Goal: Book appointment/travel/reservation

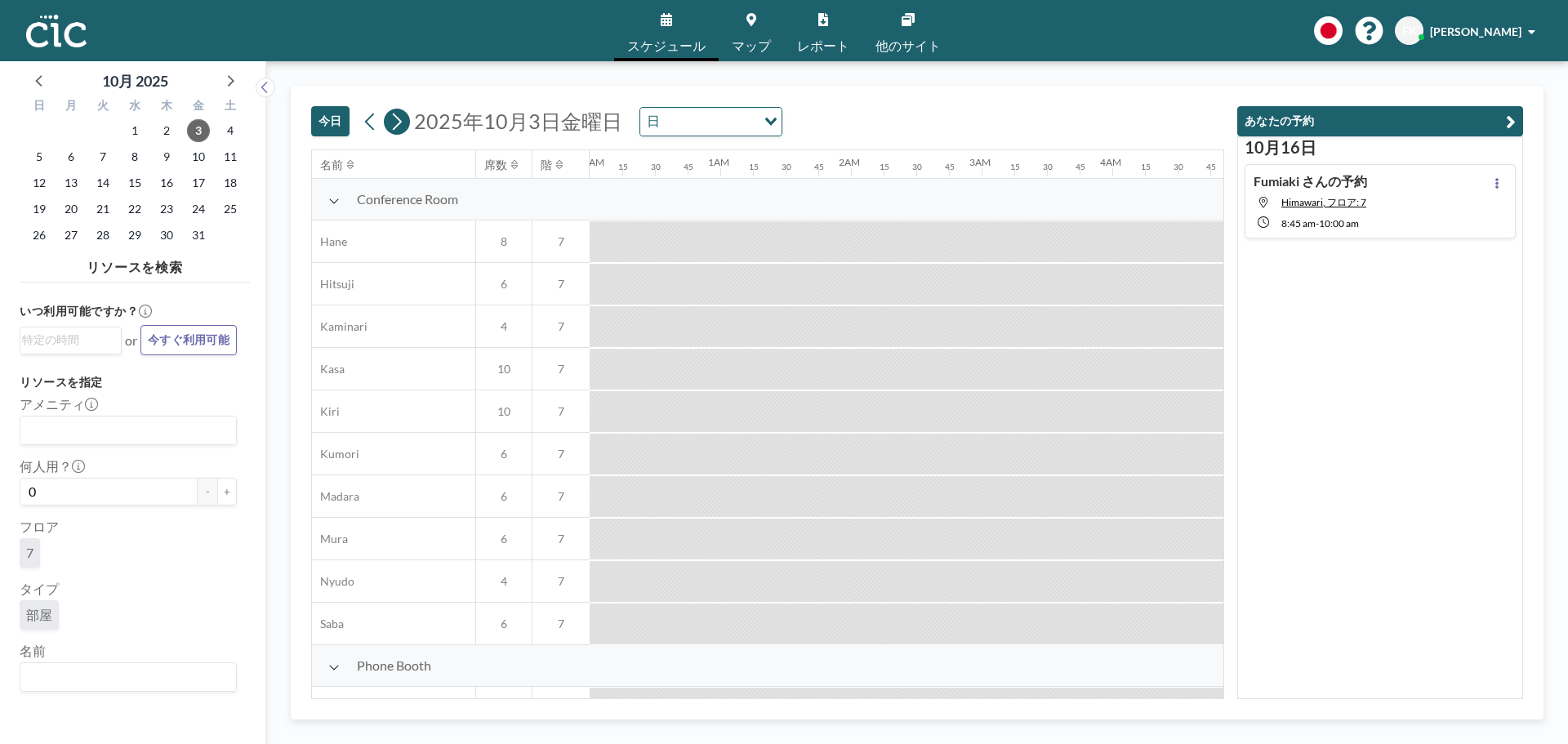
click at [394, 125] on icon at bounding box center [396, 121] width 16 height 24
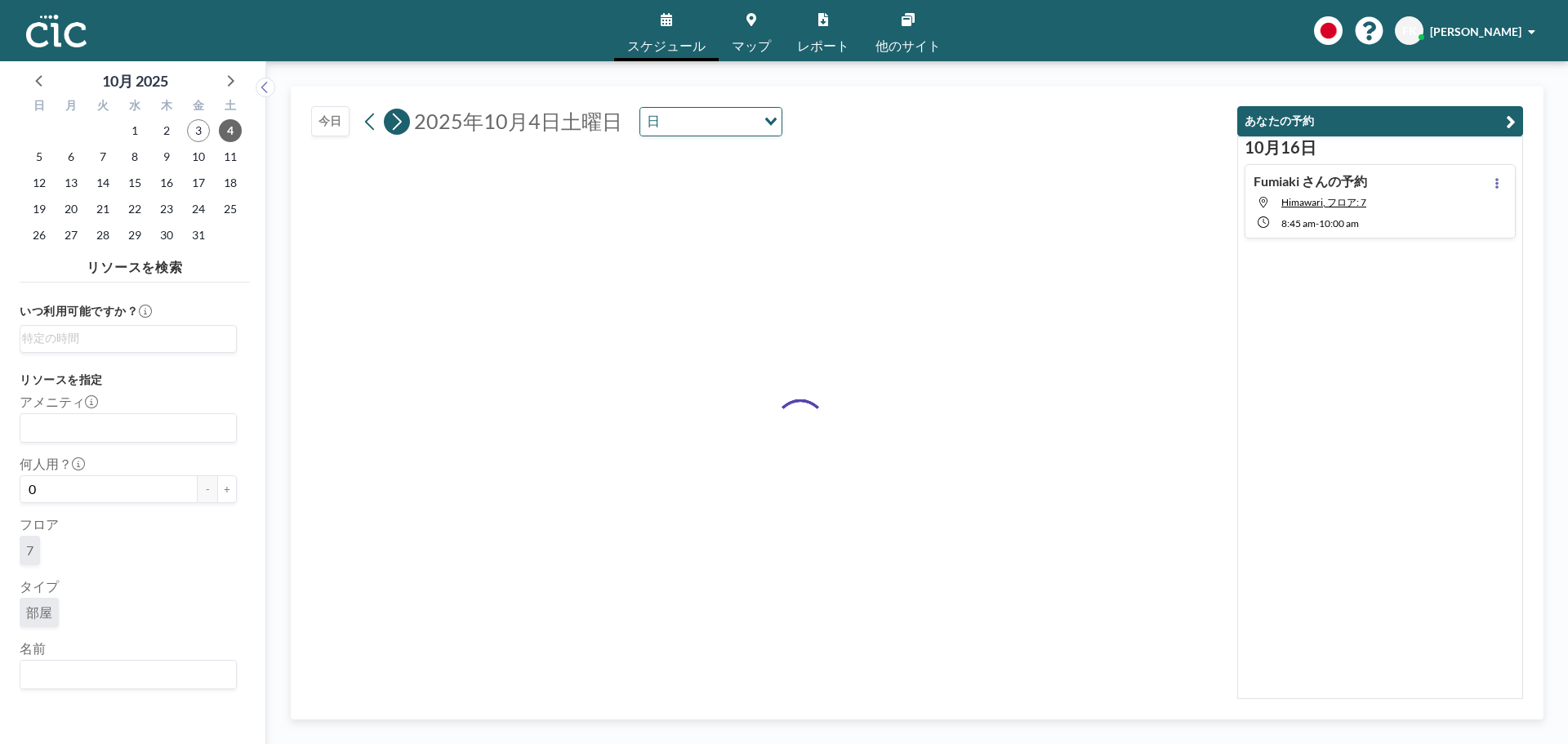
click at [394, 125] on icon at bounding box center [396, 121] width 16 height 24
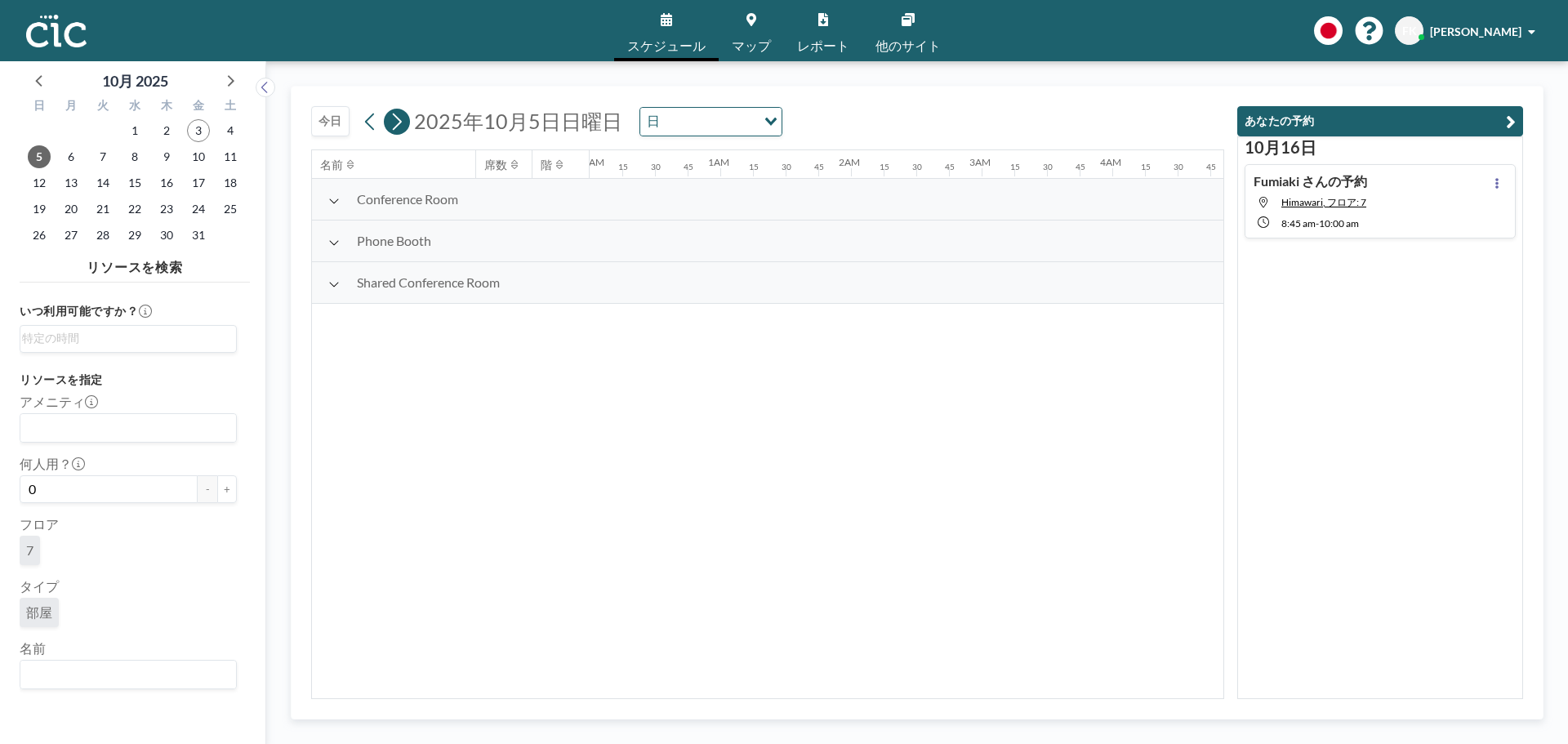
scroll to position [0, 1012]
click at [394, 125] on icon at bounding box center [396, 121] width 16 height 24
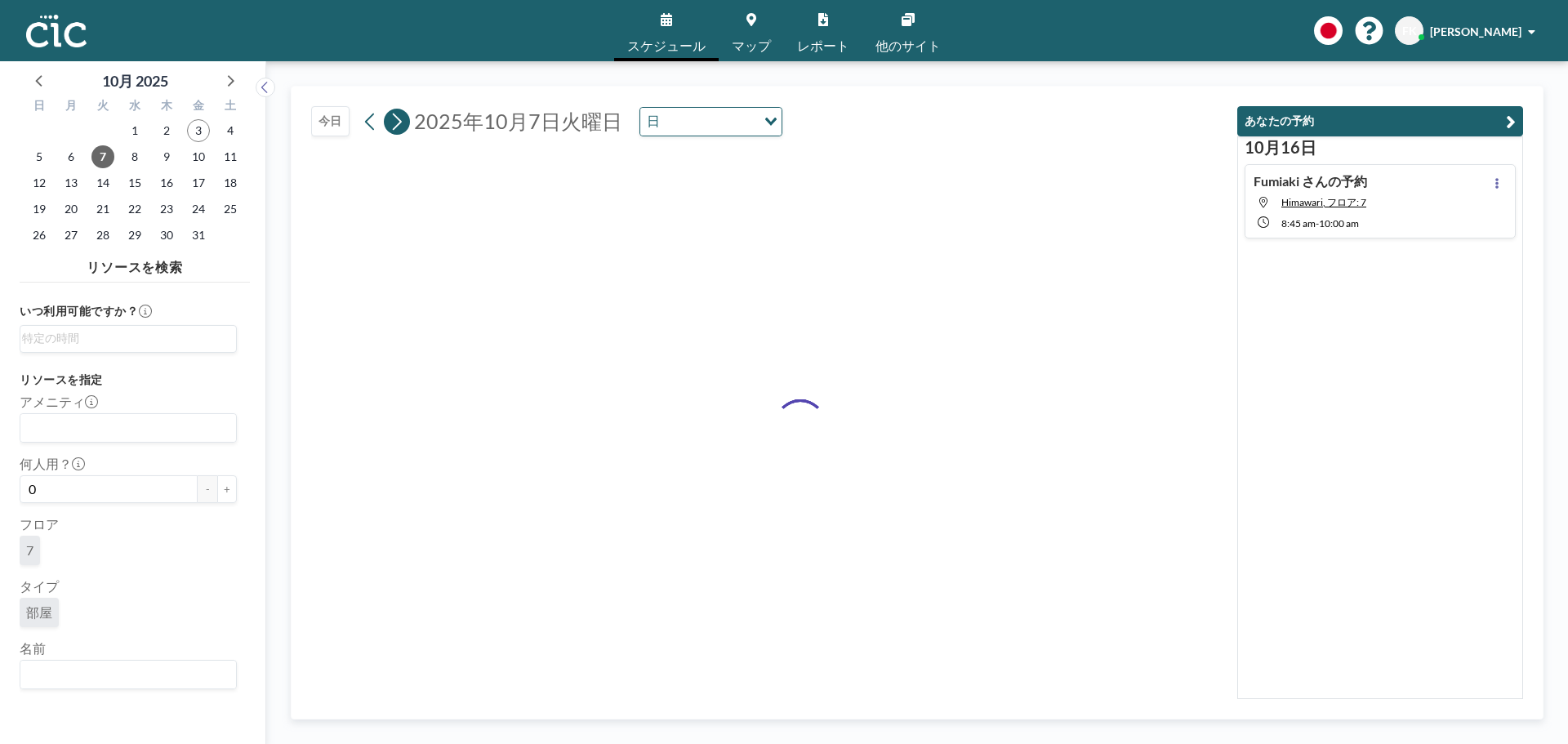
click at [394, 125] on icon at bounding box center [396, 121] width 16 height 24
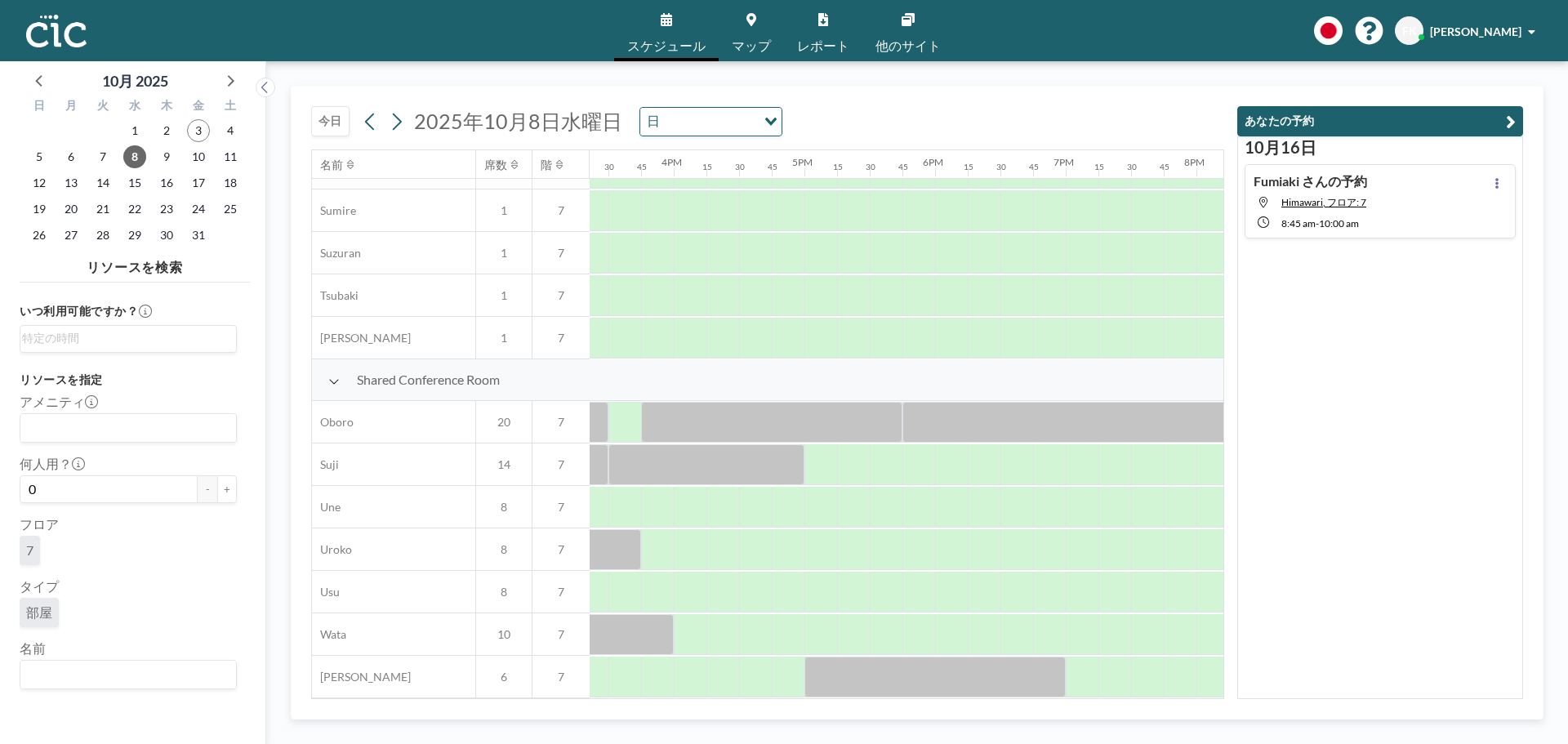
scroll to position [1016, 2009]
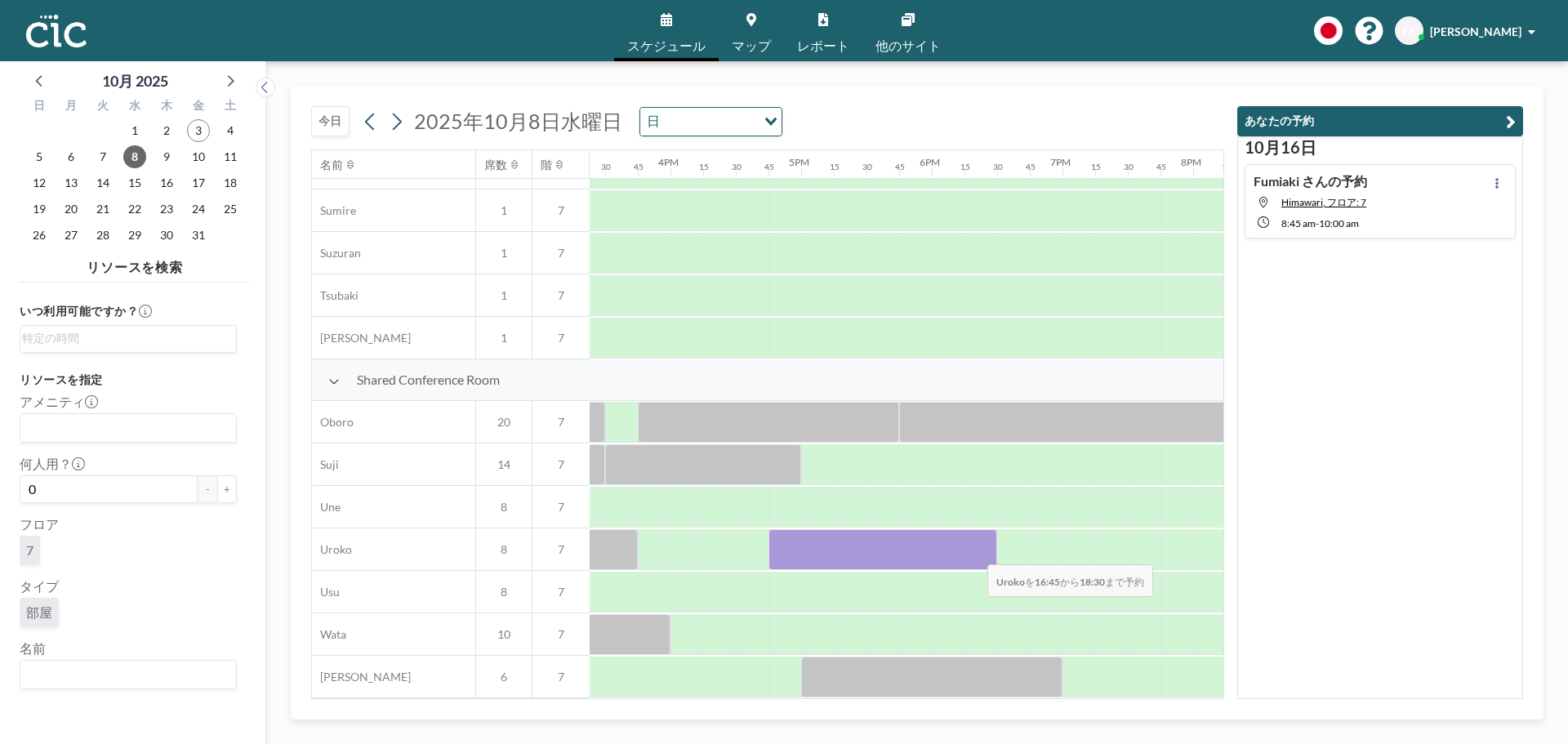
drag, startPoint x: 778, startPoint y: 547, endPoint x: 974, endPoint y: 553, distance: 196.1
click at [974, 553] on div at bounding box center [883, 549] width 228 height 41
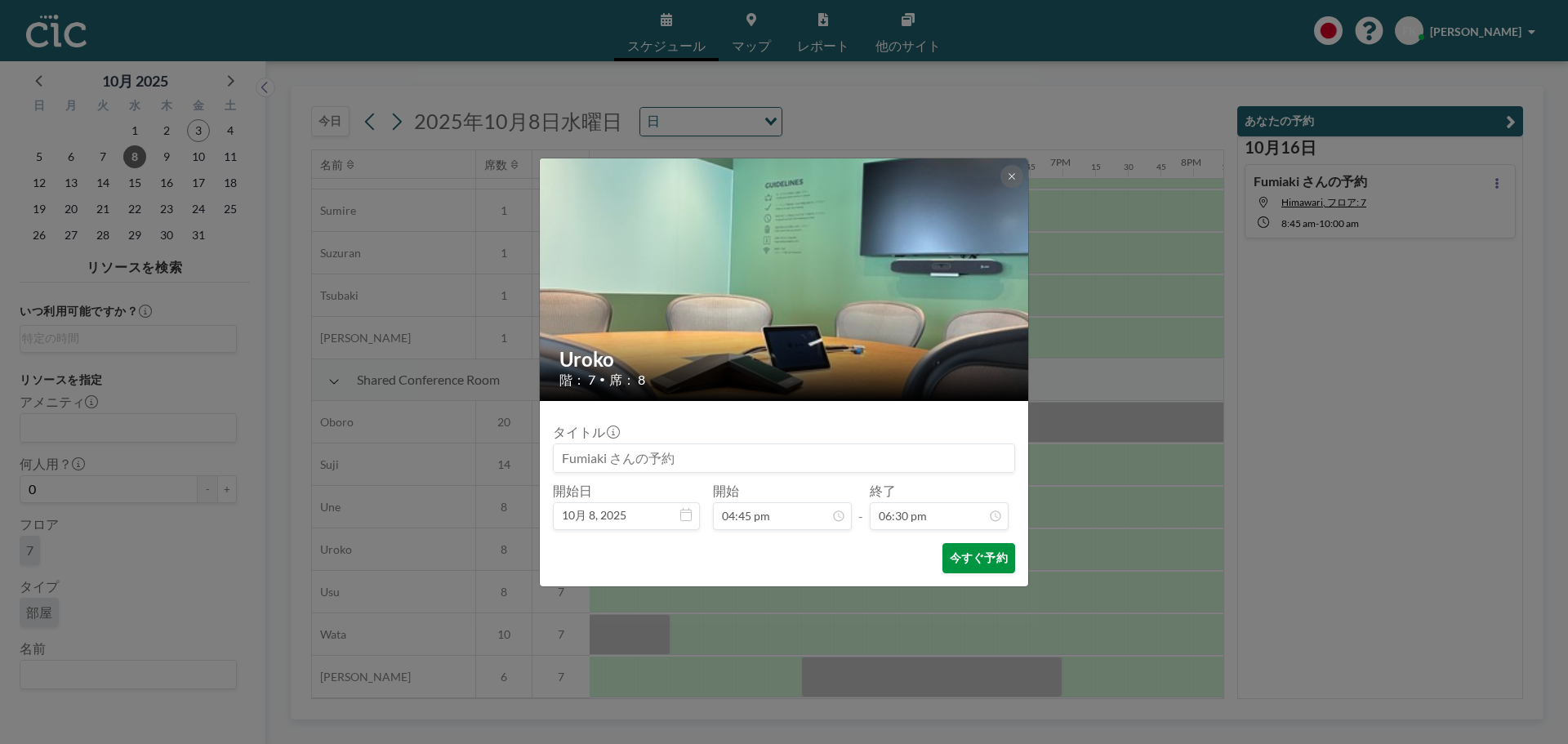
click at [977, 556] on button "今すぐ予約" at bounding box center [979, 558] width 73 height 30
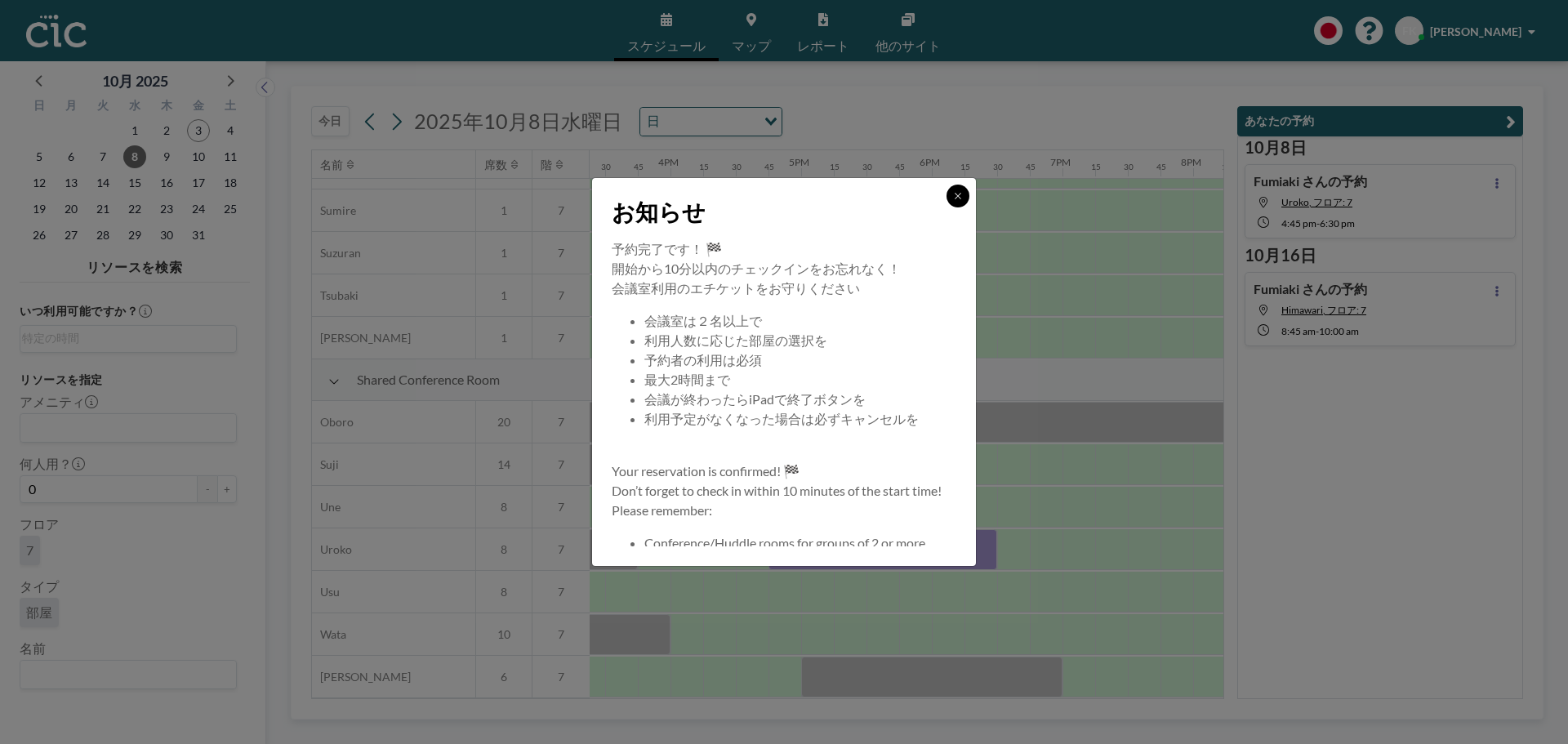
click at [954, 196] on icon at bounding box center [957, 196] width 10 height 10
